Goal: Information Seeking & Learning: Learn about a topic

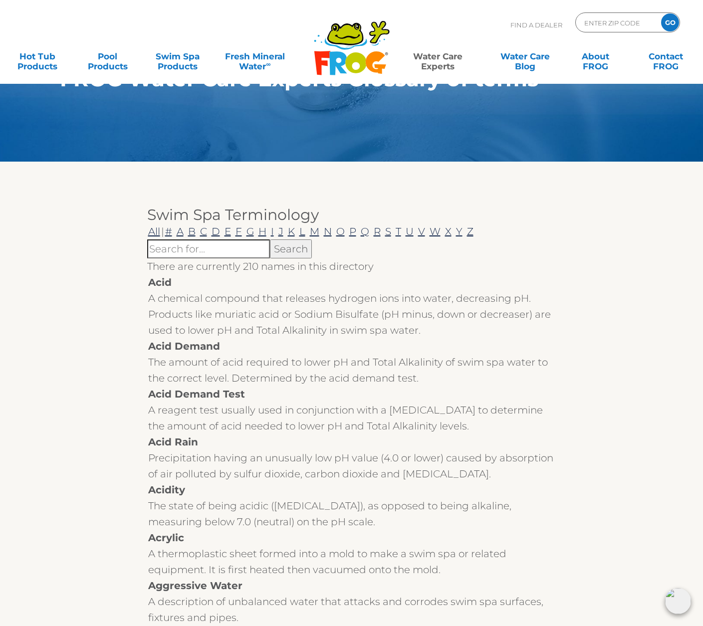
scroll to position [50, 0]
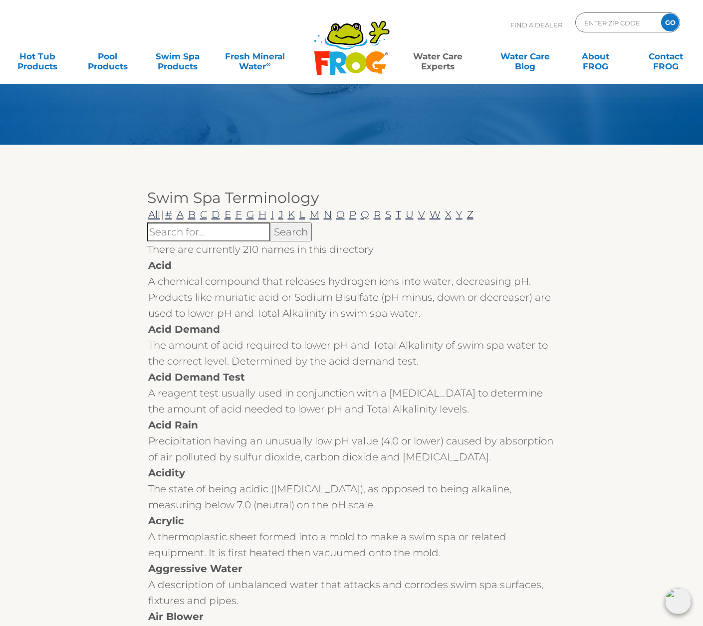
click at [195, 24] on div "Find A Dealer ENTER ZIP CODE GO" at bounding box center [351, 29] width 683 height 34
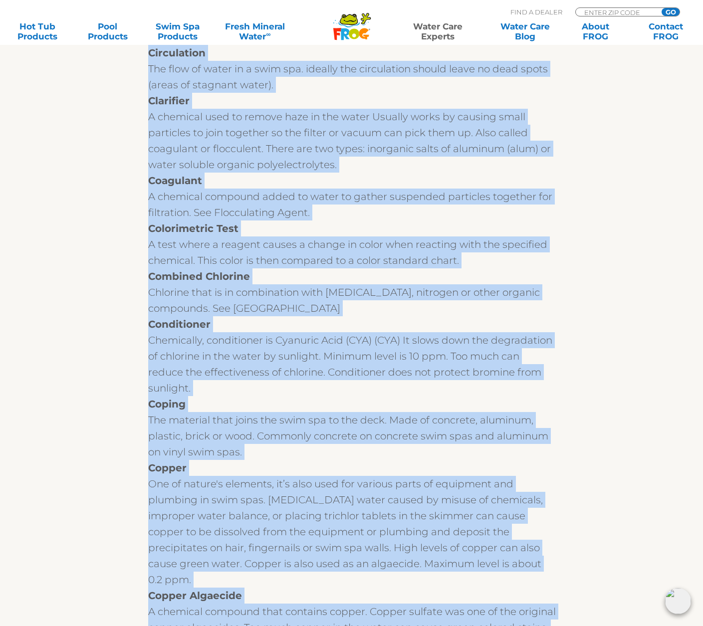
scroll to position [3574, 0]
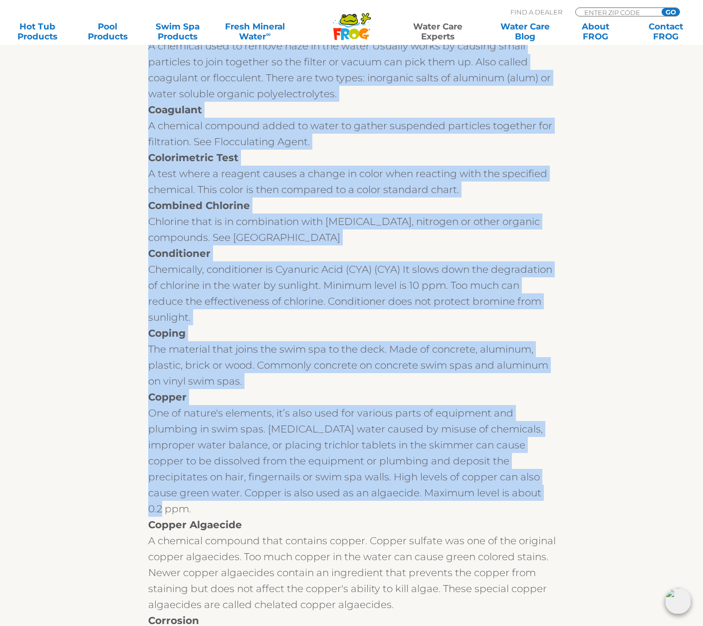
drag, startPoint x: 150, startPoint y: 314, endPoint x: 499, endPoint y: 471, distance: 382.9
copy div "Acid A chemical compound that releases hydrogen ions into water, decreasing pH.…"
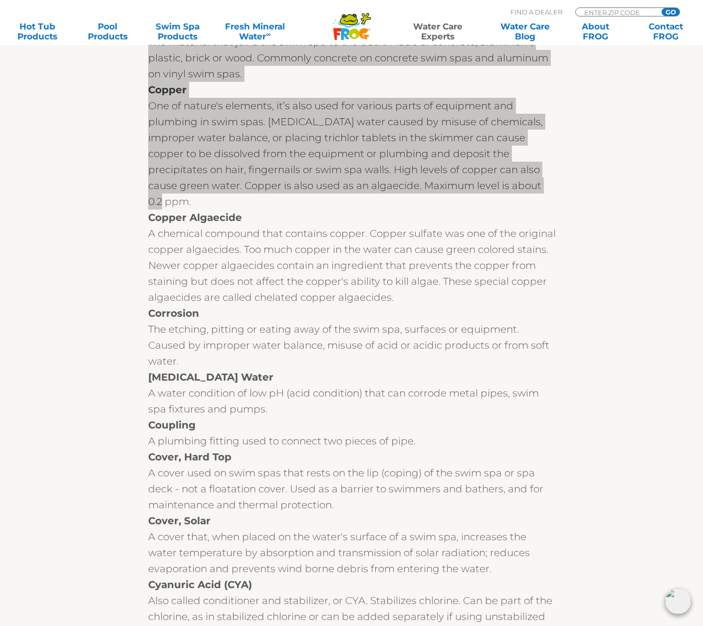
scroll to position [3873, 0]
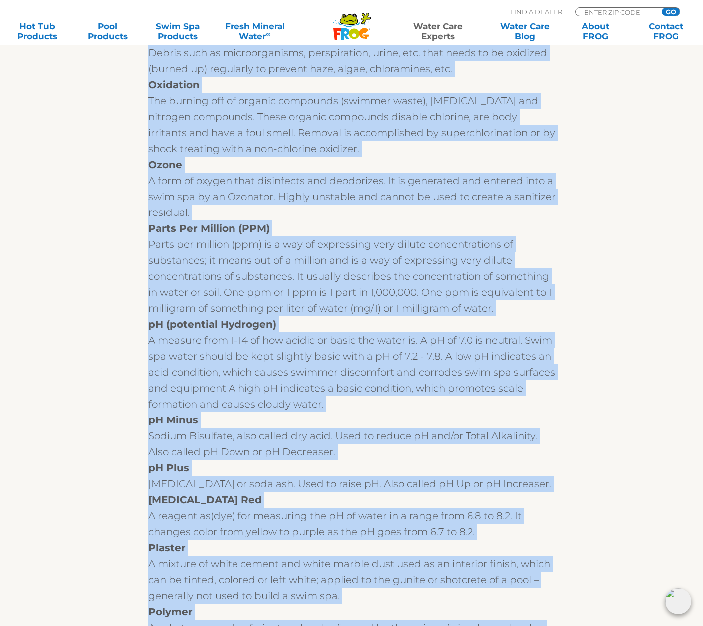
scroll to position [8357, 0]
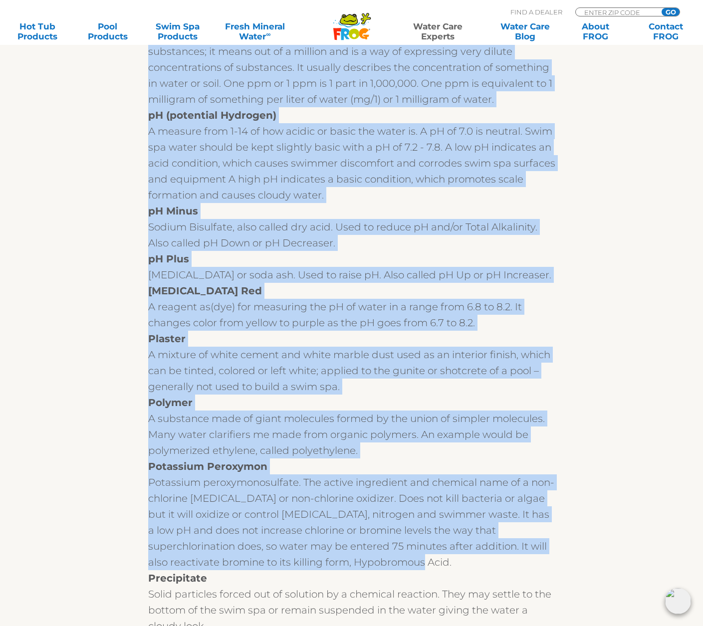
drag, startPoint x: 148, startPoint y: 193, endPoint x: 631, endPoint y: 535, distance: 591.8
copy div "Copper Algaecide A chemical compound that contains copper. Copper sulfate was o…"
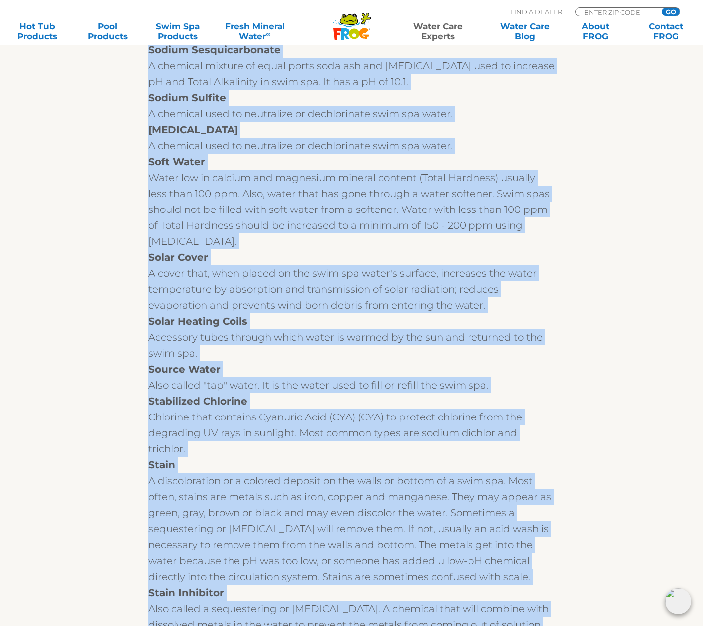
scroll to position [10600, 0]
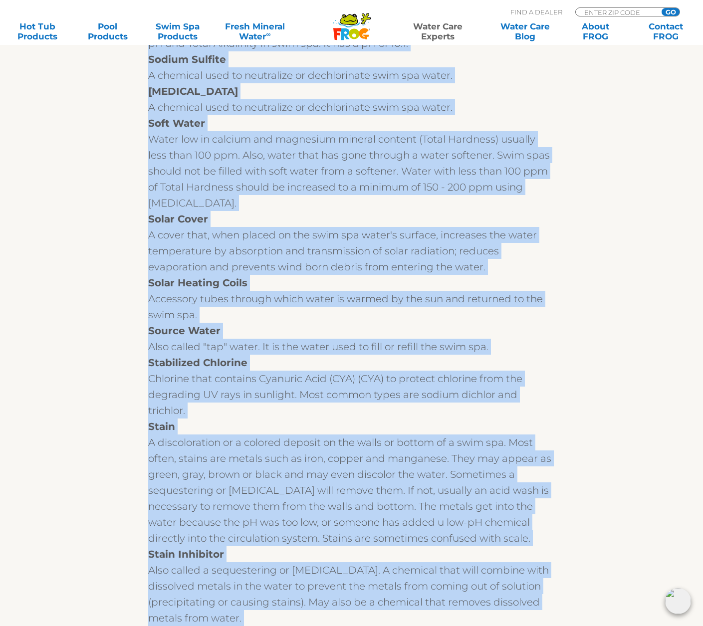
drag, startPoint x: 149, startPoint y: 249, endPoint x: 532, endPoint y: 508, distance: 463.1
copy div "Precipitate Solid particles forced out of solution by a chemical reaction. They…"
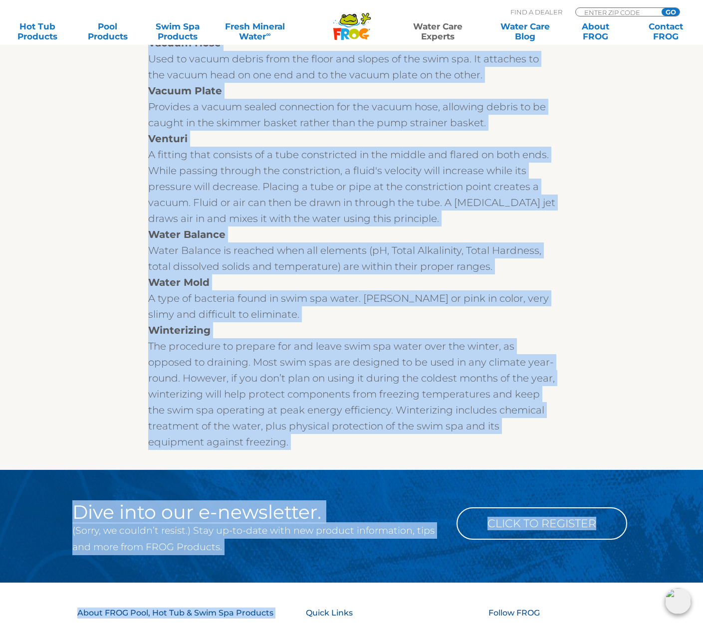
scroll to position [12722, 0]
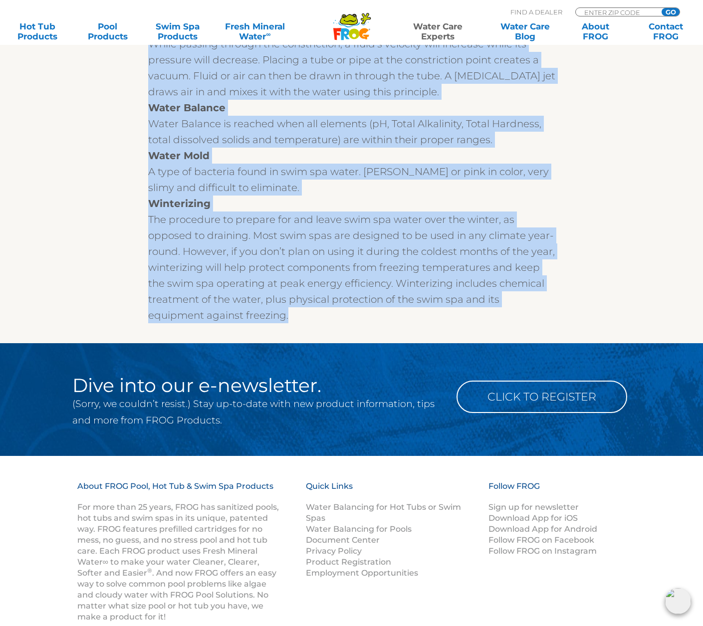
drag, startPoint x: 149, startPoint y: 173, endPoint x: 307, endPoint y: 285, distance: 193.9
copy div "Stain Inhibitor Also called a sequestering or [MEDICAL_DATA]. A chemical that w…"
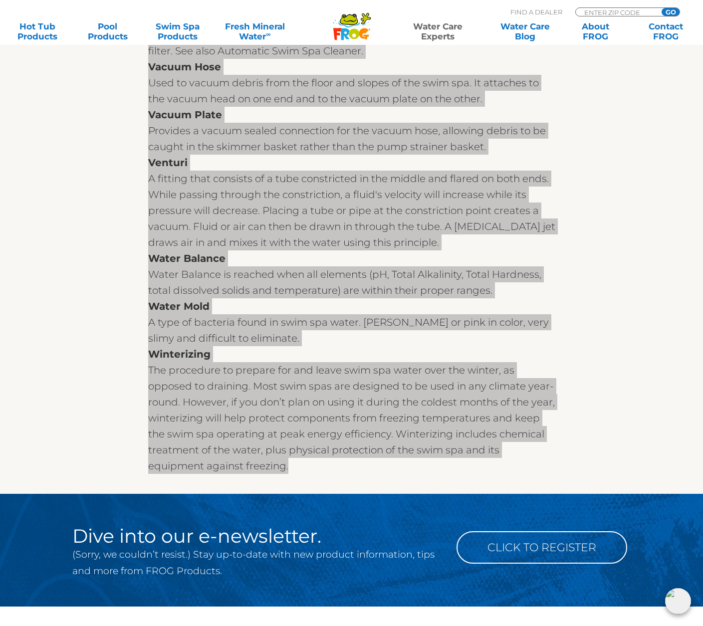
scroll to position [12562, 0]
